Goal: Task Accomplishment & Management: Manage account settings

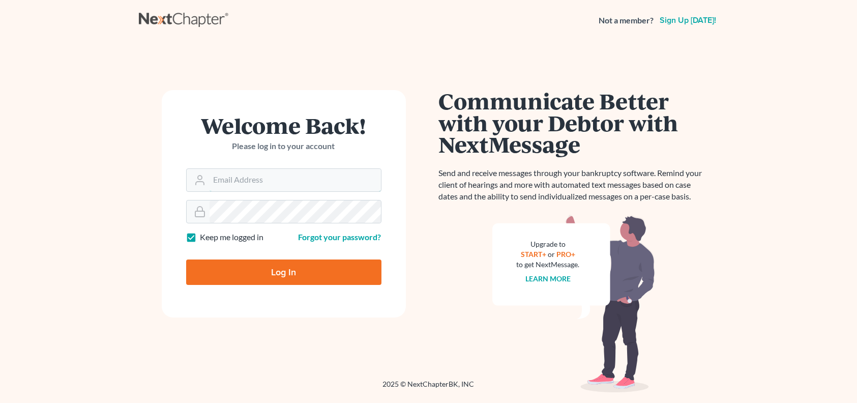
type input "[PERSON_NAME][EMAIL_ADDRESS][DOMAIN_NAME]"
drag, startPoint x: 0, startPoint y: 0, endPoint x: 261, endPoint y: 271, distance: 376.6
click at [261, 271] on input "Log In" at bounding box center [283, 271] width 195 height 25
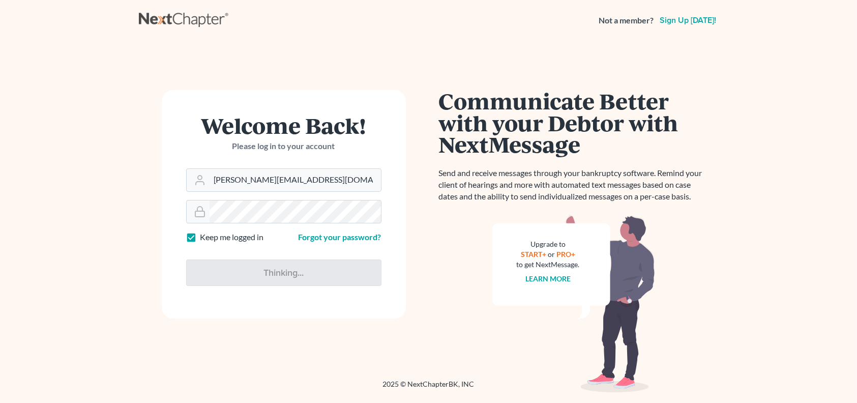
type input "Thinking..."
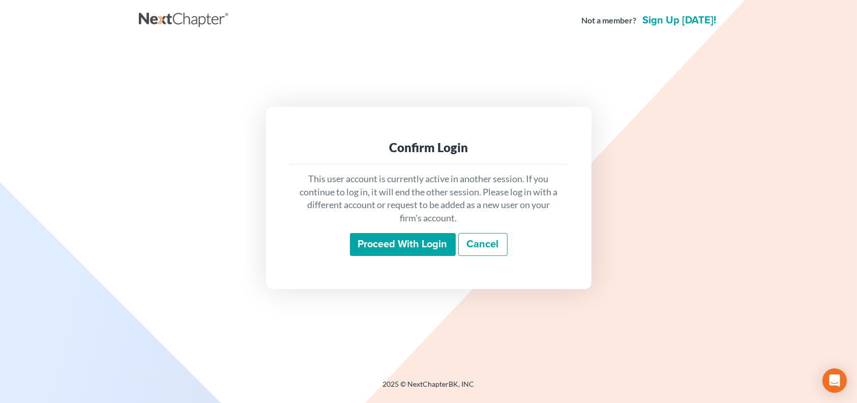
click at [435, 247] on input "Proceed with login" at bounding box center [403, 244] width 106 height 23
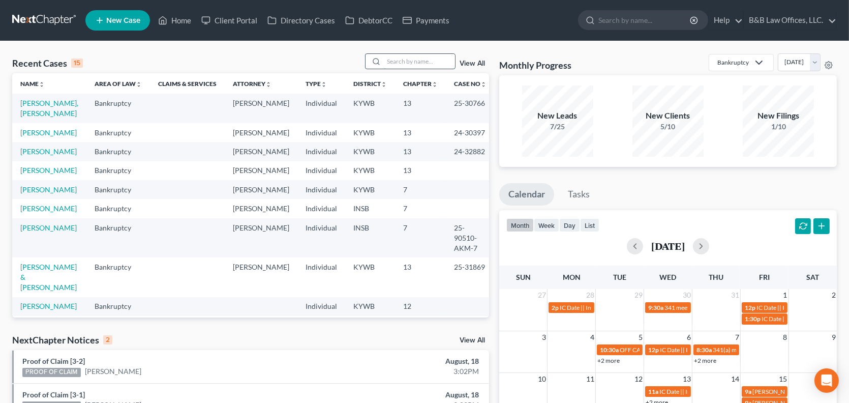
click at [419, 64] on input "search" at bounding box center [419, 61] width 71 height 15
type input "nav"
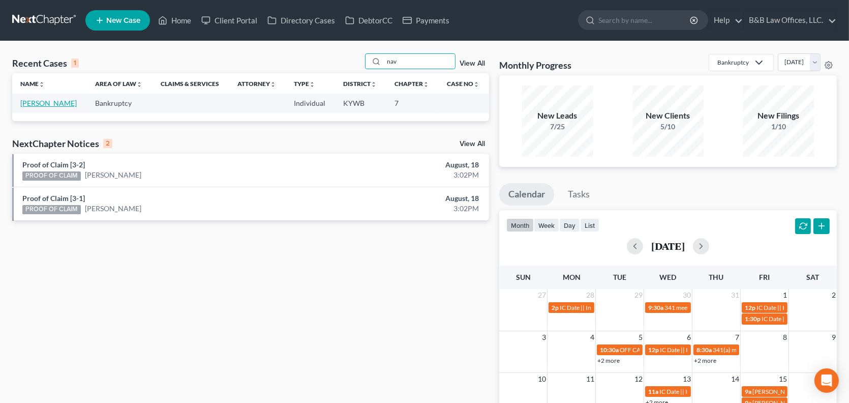
click at [56, 103] on link "Navneet, Navneet" at bounding box center [48, 103] width 56 height 9
select select "10"
select select "1"
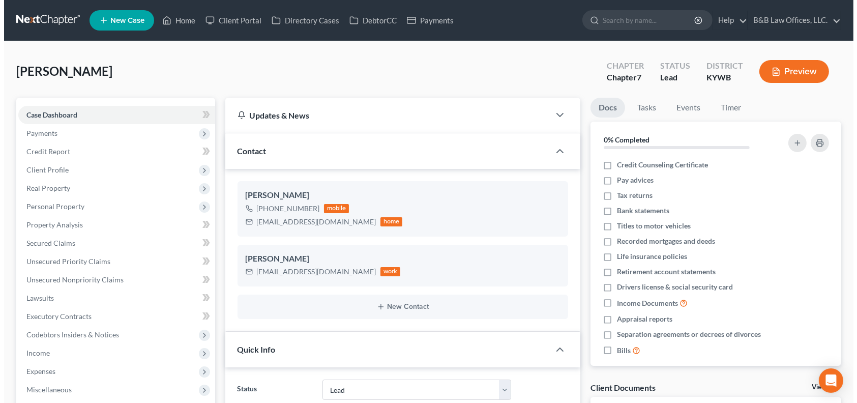
scroll to position [6267, 0]
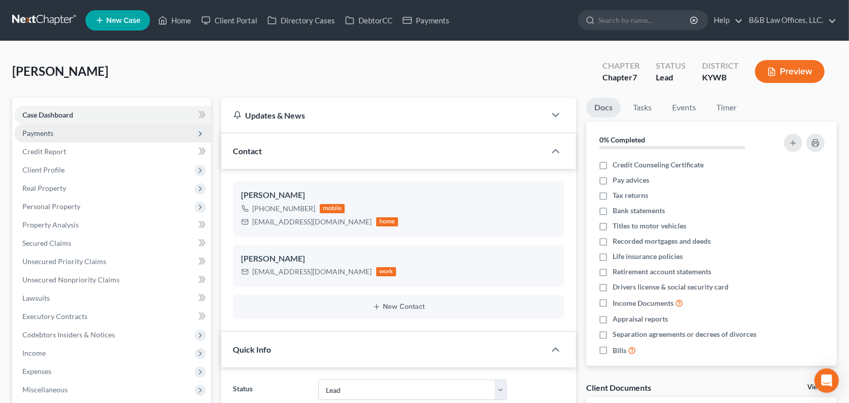
click at [53, 135] on span "Payments" at bounding box center [112, 133] width 197 height 18
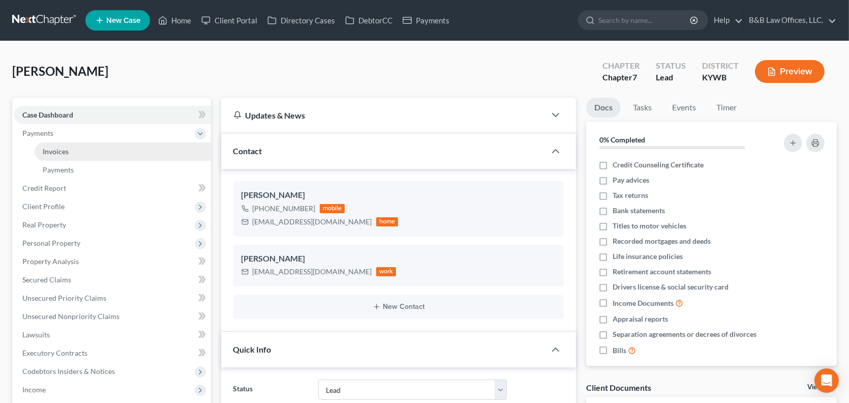
click at [46, 147] on span "Invoices" at bounding box center [56, 151] width 26 height 9
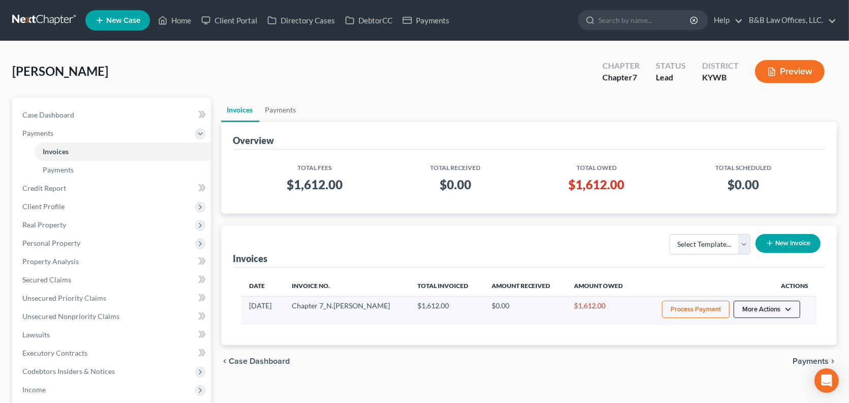
click at [764, 308] on button "More Actions" at bounding box center [767, 309] width 67 height 17
click at [752, 330] on link "View/Edit" at bounding box center [781, 329] width 119 height 17
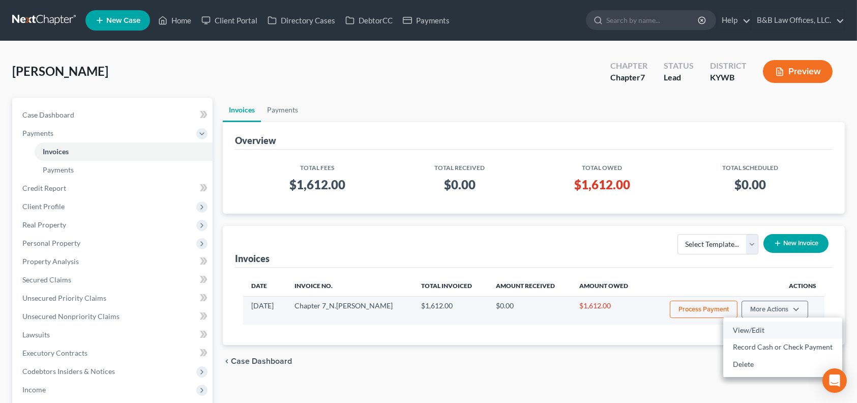
select select "0"
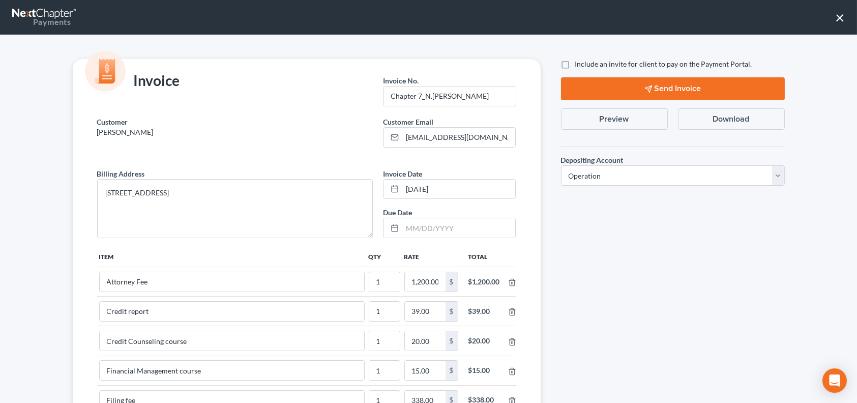
click at [841, 24] on button "×" at bounding box center [840, 17] width 10 height 16
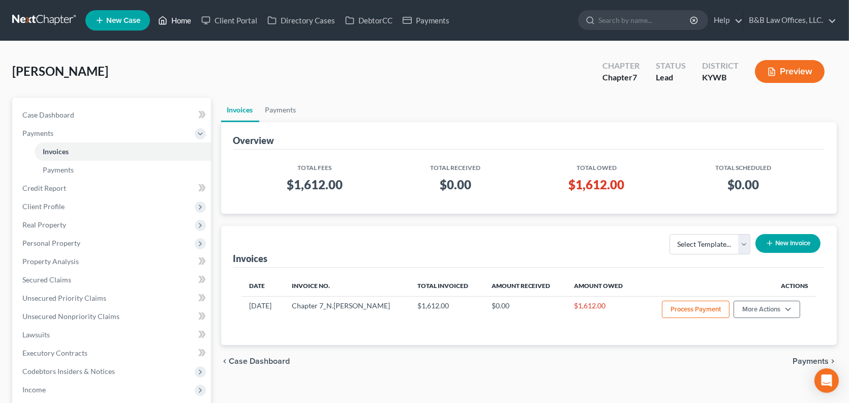
click at [176, 20] on link "Home" at bounding box center [174, 20] width 43 height 18
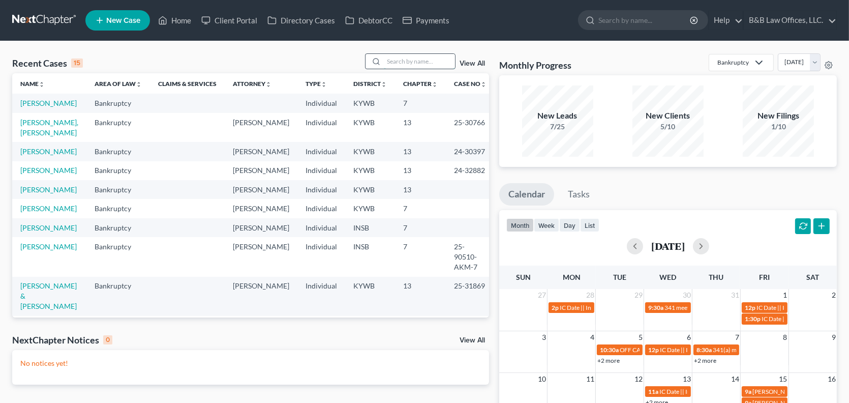
click at [409, 62] on input "search" at bounding box center [419, 61] width 71 height 15
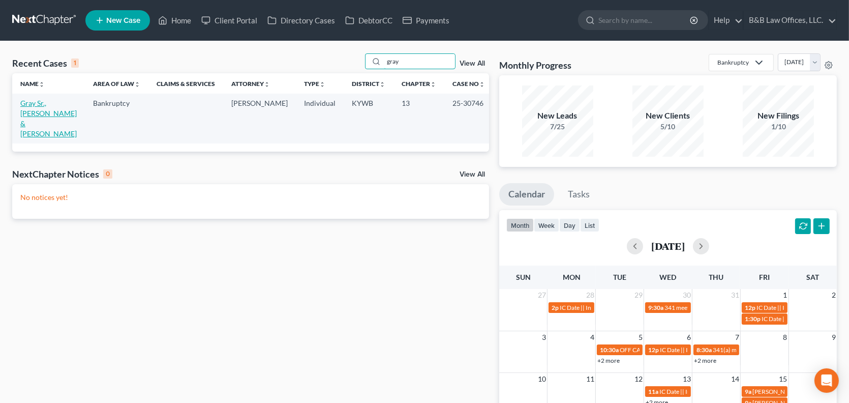
type input "gray"
click at [44, 102] on link "Gray Sr., Jerry & Gray, Ladonna" at bounding box center [48, 118] width 56 height 39
select select "2"
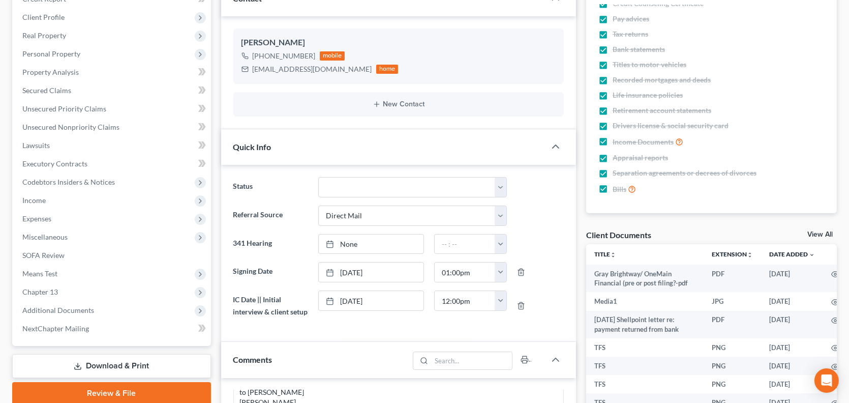
scroll to position [8337, 0]
click at [818, 234] on link "View All" at bounding box center [820, 234] width 25 height 7
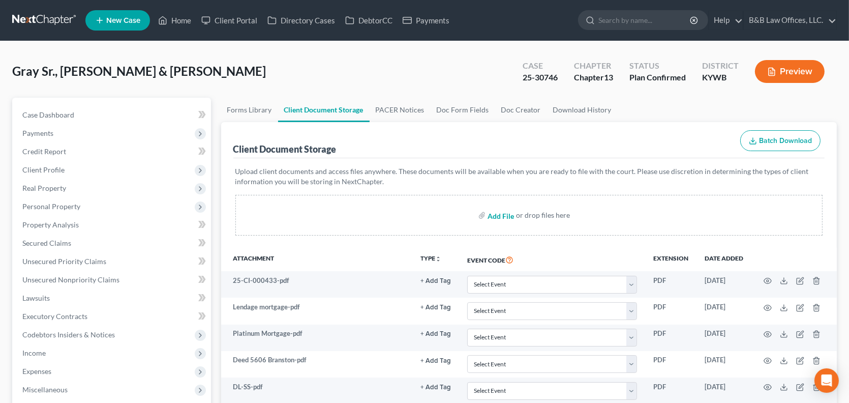
click at [505, 218] on input "file" at bounding box center [500, 215] width 24 height 18
type input "C:\fakepath\gray shelpoint.pdf"
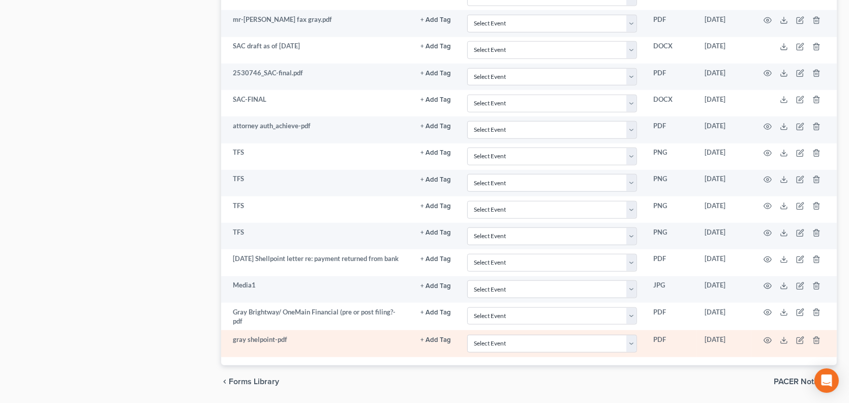
scroll to position [1329, 0]
click at [798, 334] on icon "button" at bounding box center [800, 338] width 8 height 8
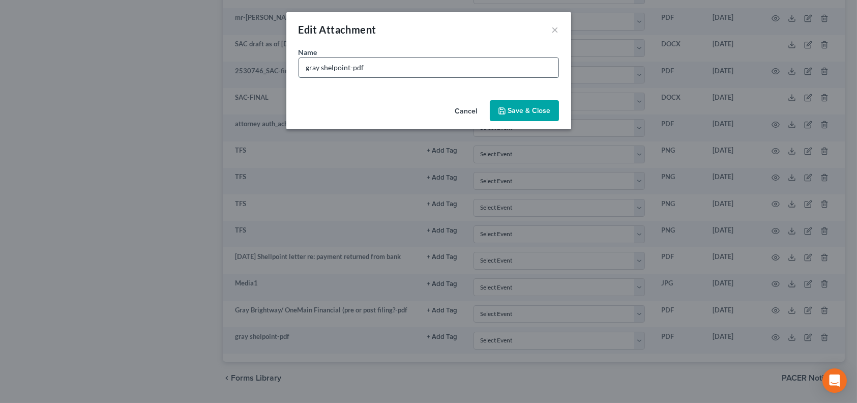
drag, startPoint x: 332, startPoint y: 68, endPoint x: 337, endPoint y: 68, distance: 5.1
click at [332, 67] on input "gray shelpoint-pdf" at bounding box center [428, 67] width 259 height 19
type input "gray shellpoint-pdf"
click at [522, 106] on span "Save & Close" at bounding box center [529, 110] width 43 height 9
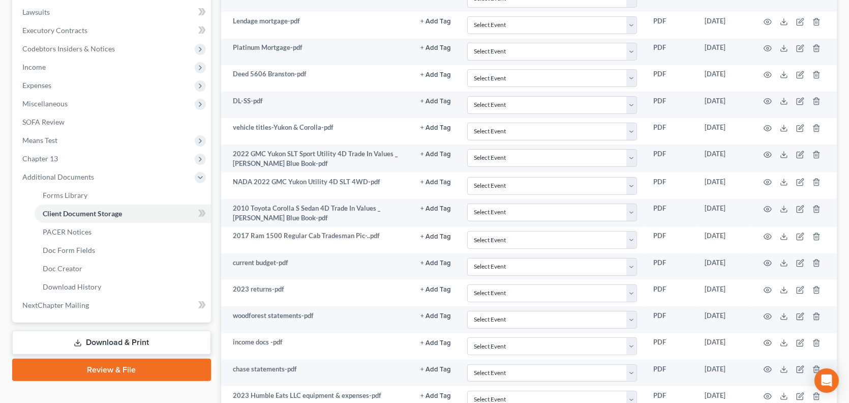
scroll to position [0, 0]
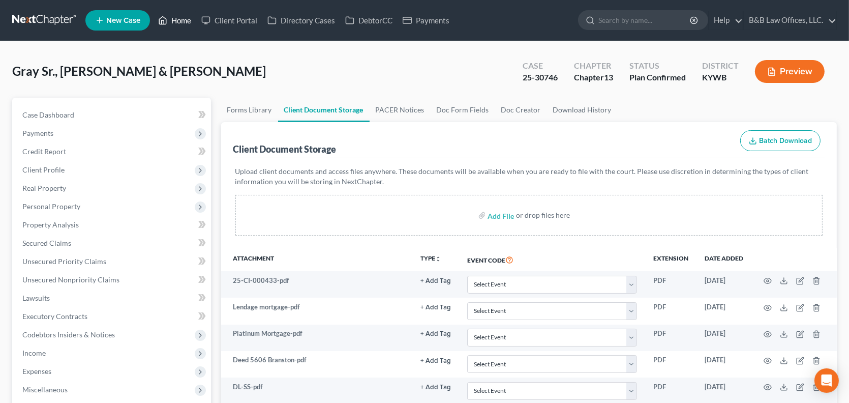
click at [182, 23] on link "Home" at bounding box center [174, 20] width 43 height 18
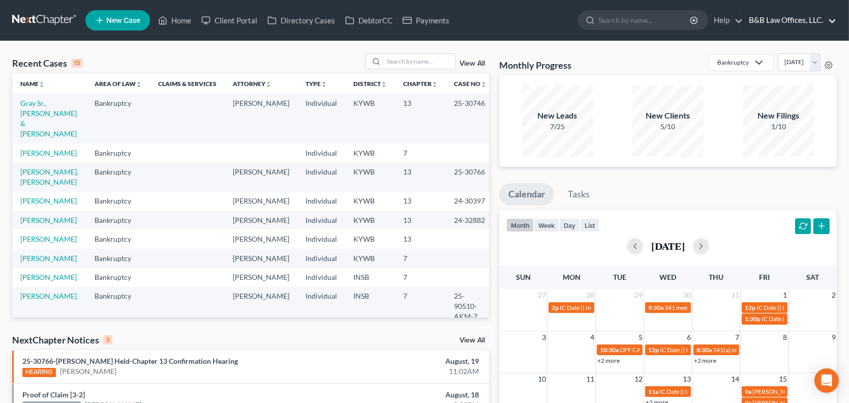
click at [777, 22] on link "B&B Law Offices, LLC." at bounding box center [790, 20] width 93 height 18
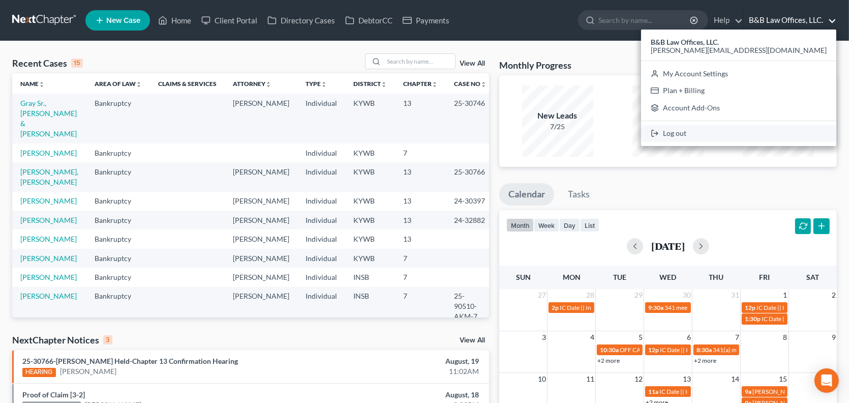
click at [777, 137] on link "Log out" at bounding box center [738, 133] width 195 height 17
